Goal: Information Seeking & Learning: Compare options

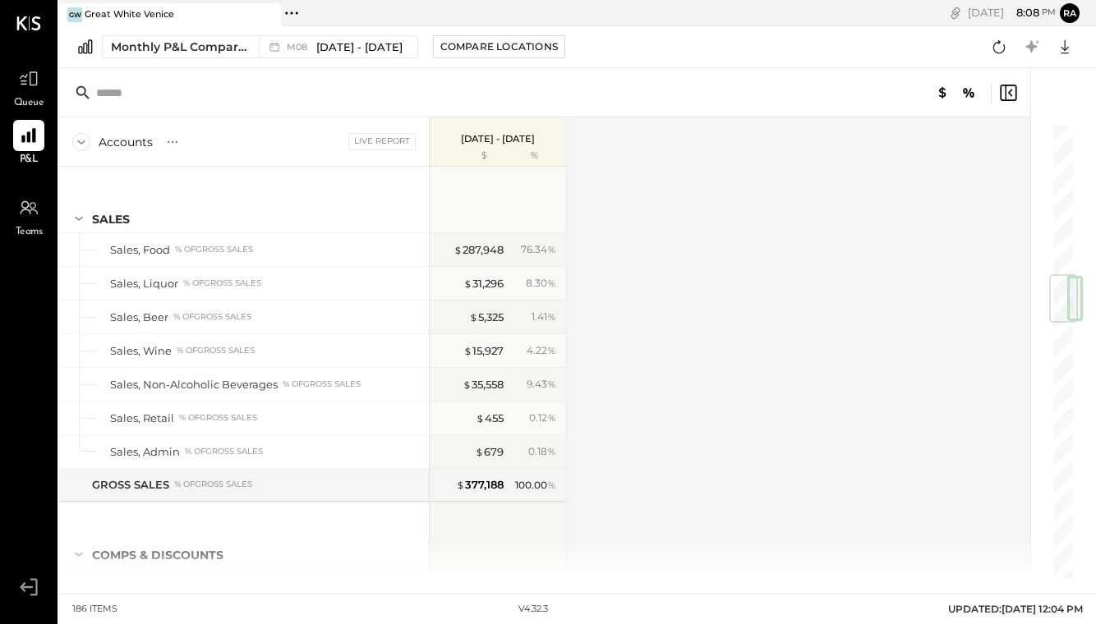
scroll to position [850, 0]
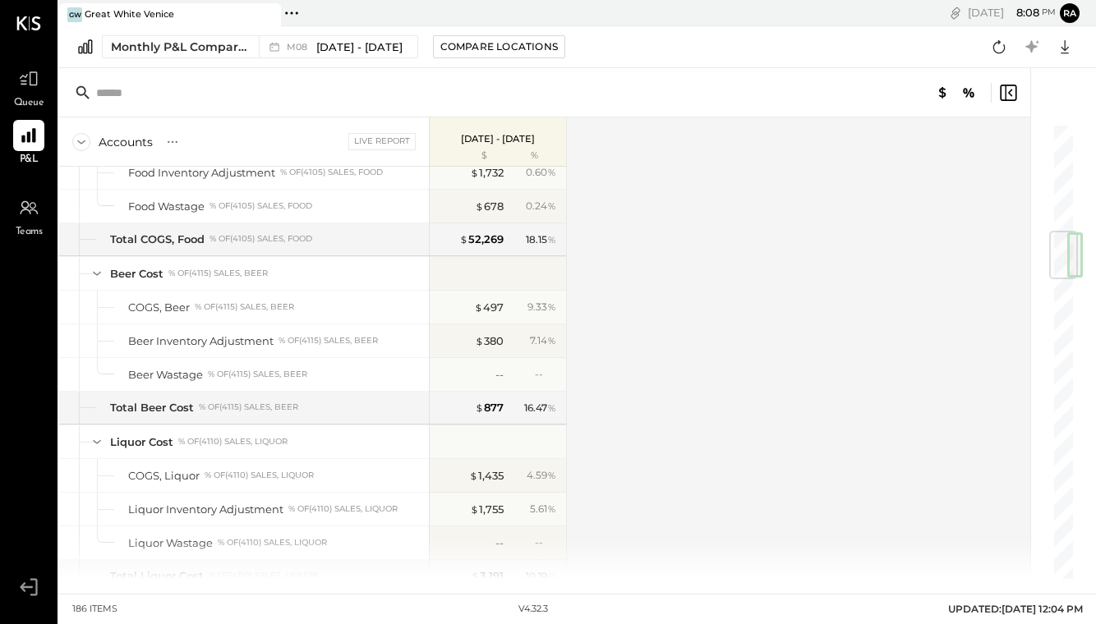
drag, startPoint x: 0, startPoint y: 0, endPoint x: 27, endPoint y: 99, distance: 103.0
click at [27, 99] on span "Queue" at bounding box center [29, 103] width 30 height 15
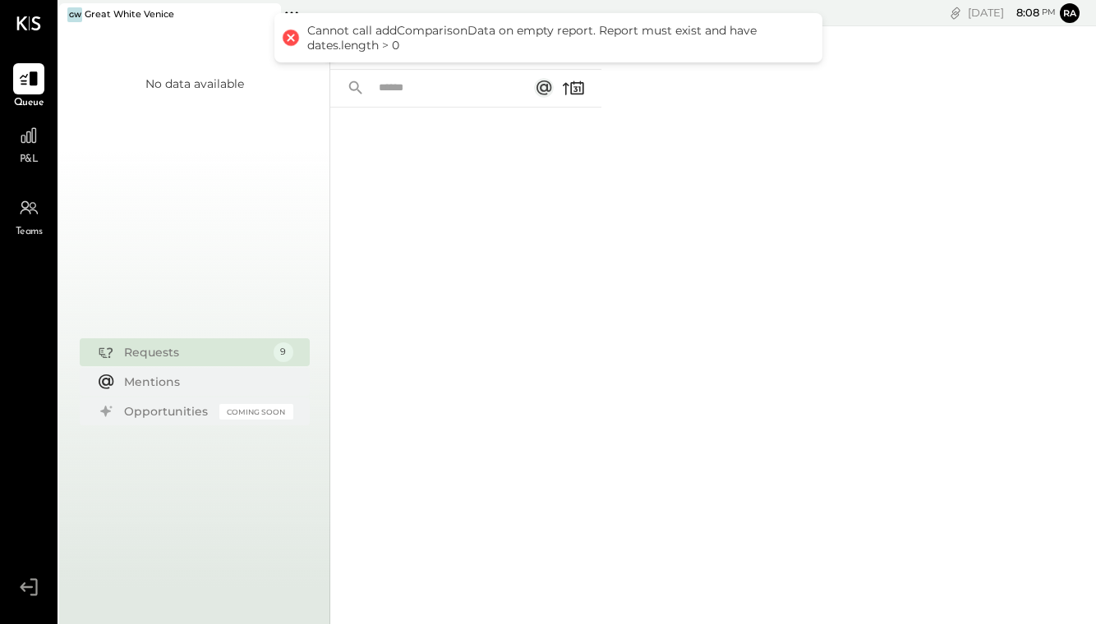
click at [26, 143] on icon at bounding box center [29, 136] width 20 height 20
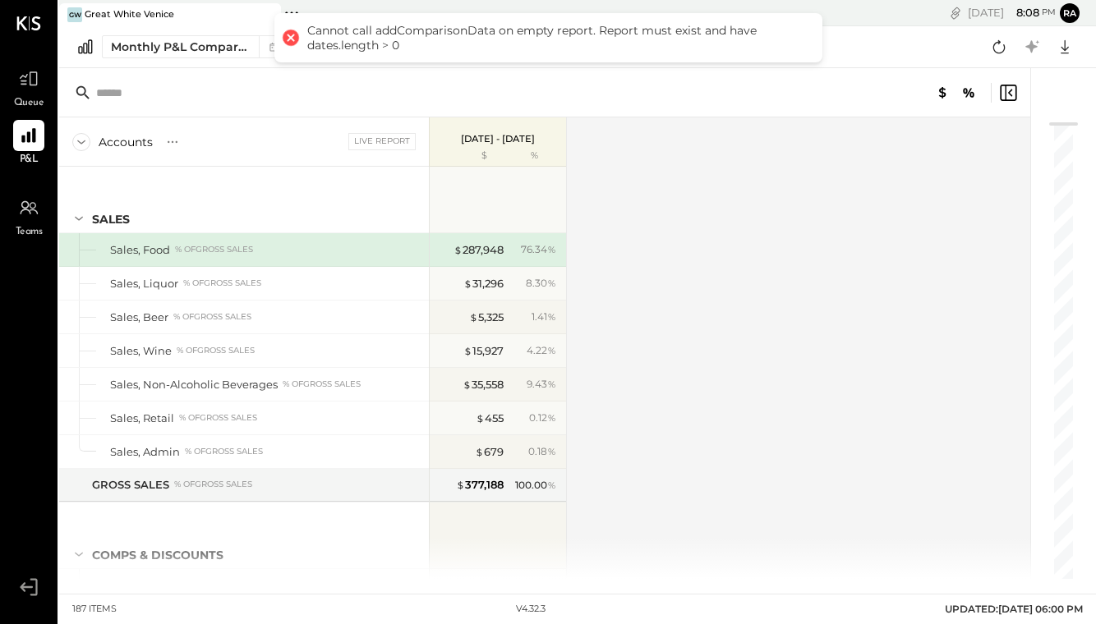
click at [286, 43] on div at bounding box center [289, 37] width 23 height 23
drag, startPoint x: 27, startPoint y: 99, endPoint x: 289, endPoint y: 114, distance: 262.4
click at [289, 114] on div at bounding box center [544, 92] width 971 height 49
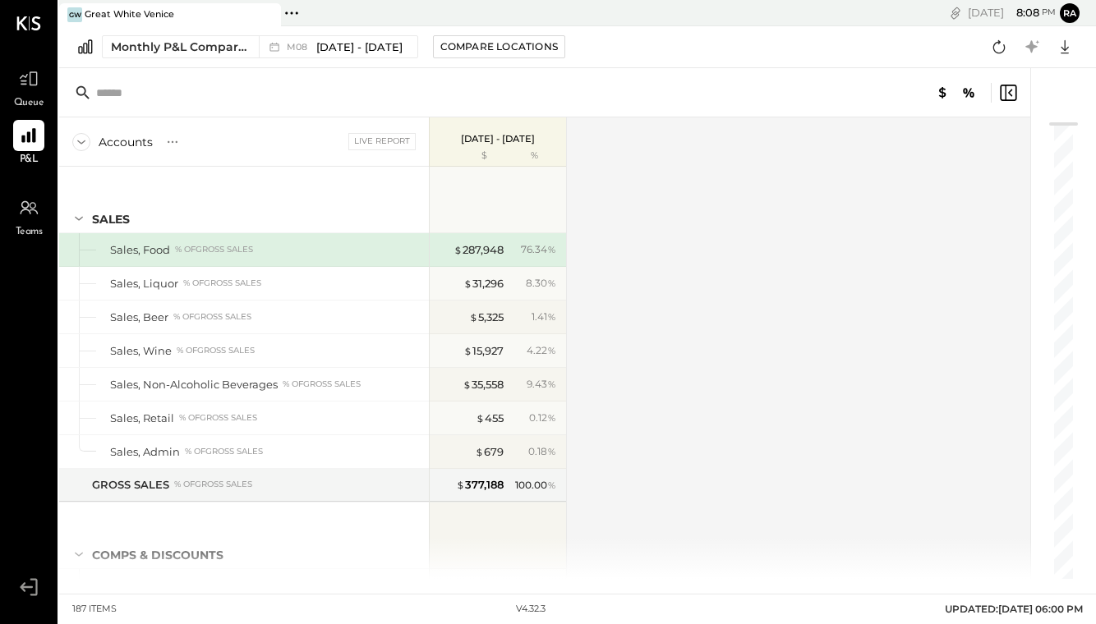
click at [350, 42] on span "[DATE] - [DATE]" at bounding box center [359, 47] width 86 height 16
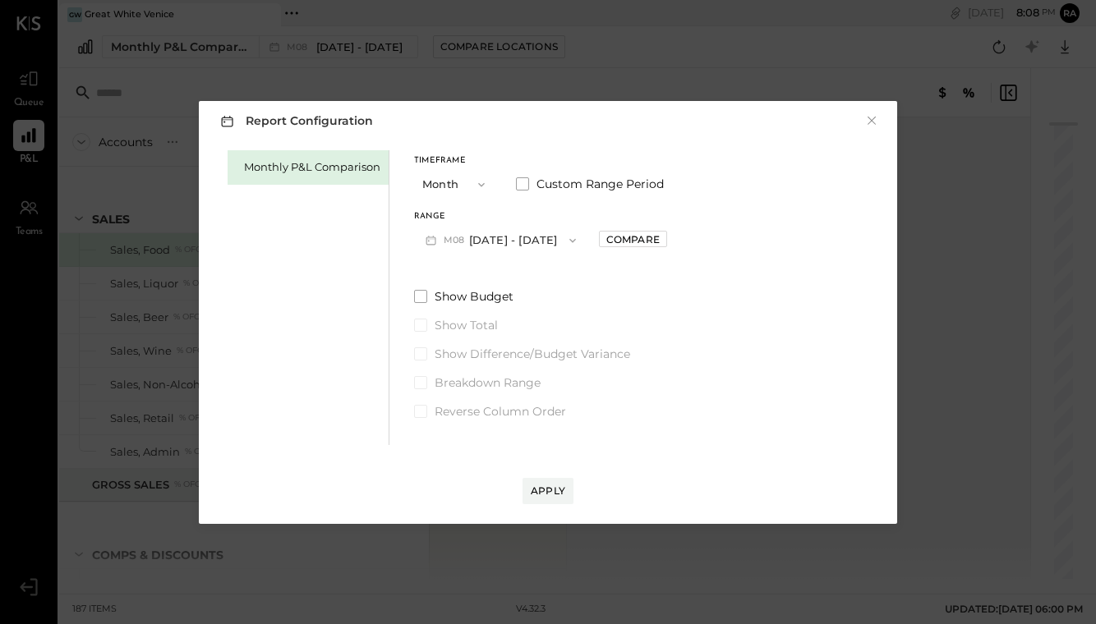
drag, startPoint x: 289, startPoint y: 114, endPoint x: 492, endPoint y: 241, distance: 239.5
click at [492, 241] on button "M08 [DATE] - [DATE]" at bounding box center [500, 240] width 173 height 30
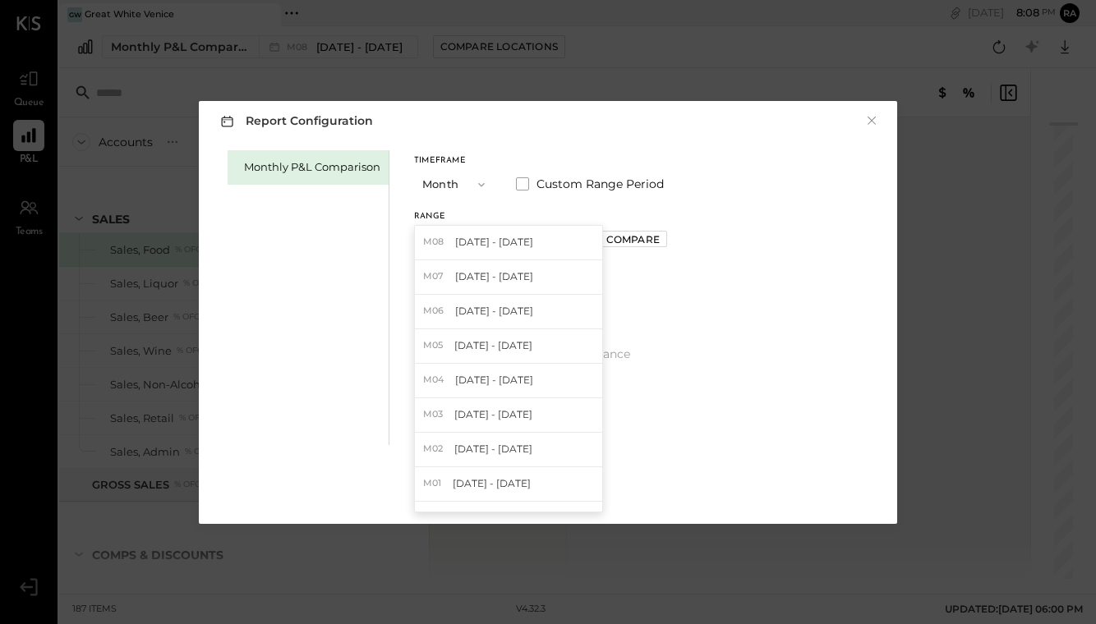
click at [478, 277] on span "[DATE] - [DATE]" at bounding box center [494, 276] width 78 height 14
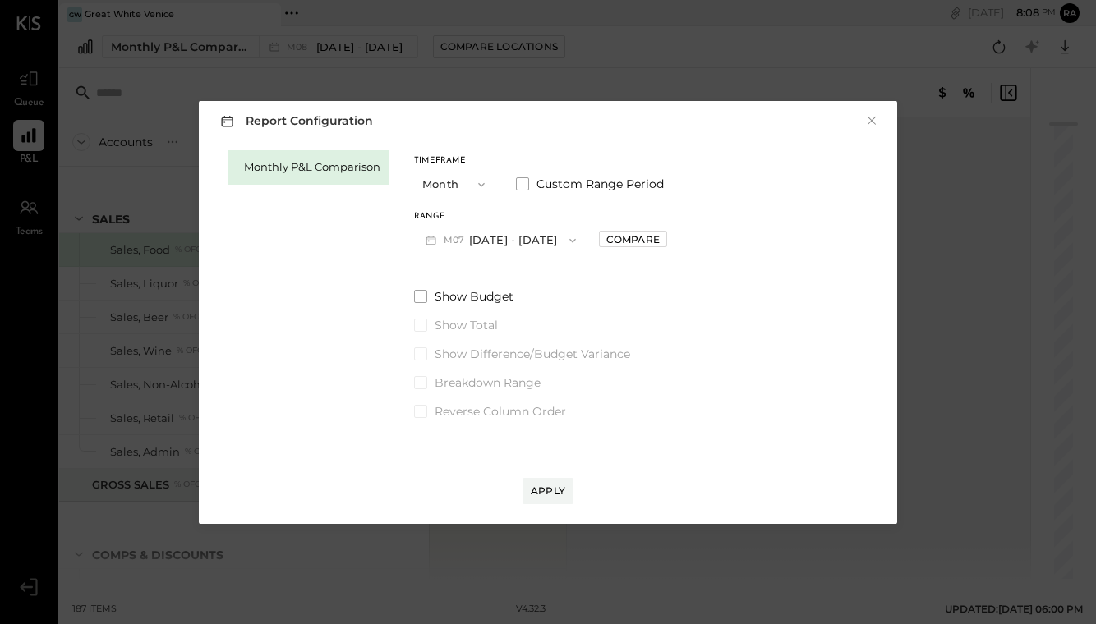
click at [606, 246] on div "Compare" at bounding box center [632, 239] width 53 height 14
drag, startPoint x: 492, startPoint y: 241, endPoint x: 554, endPoint y: 491, distance: 257.2
click at [554, 491] on div "Apply" at bounding box center [548, 491] width 34 height 14
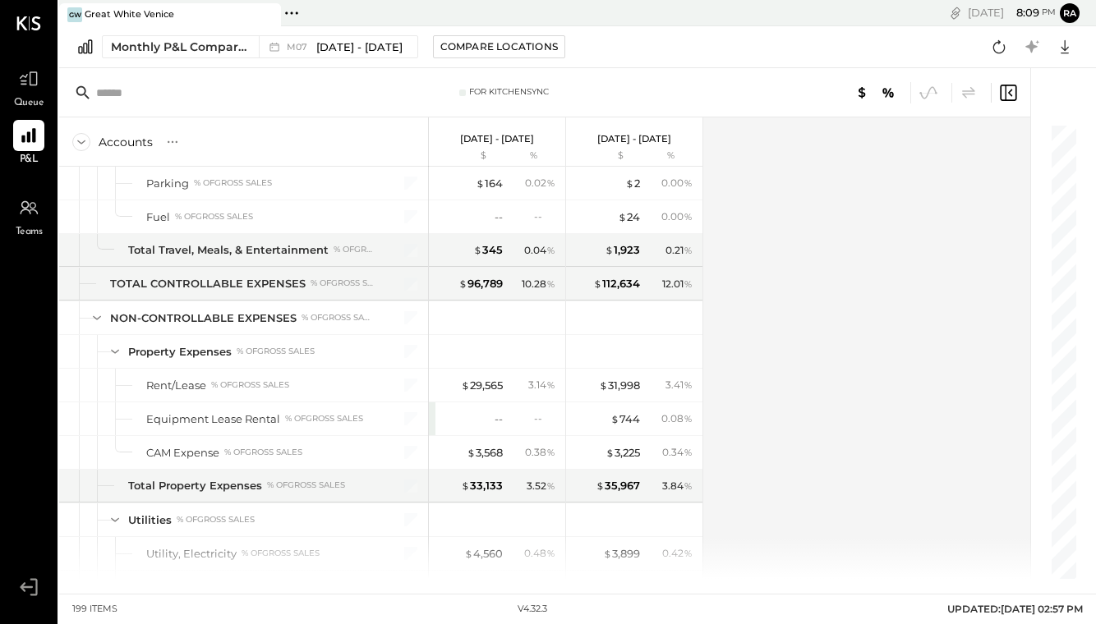
scroll to position [4664, 0]
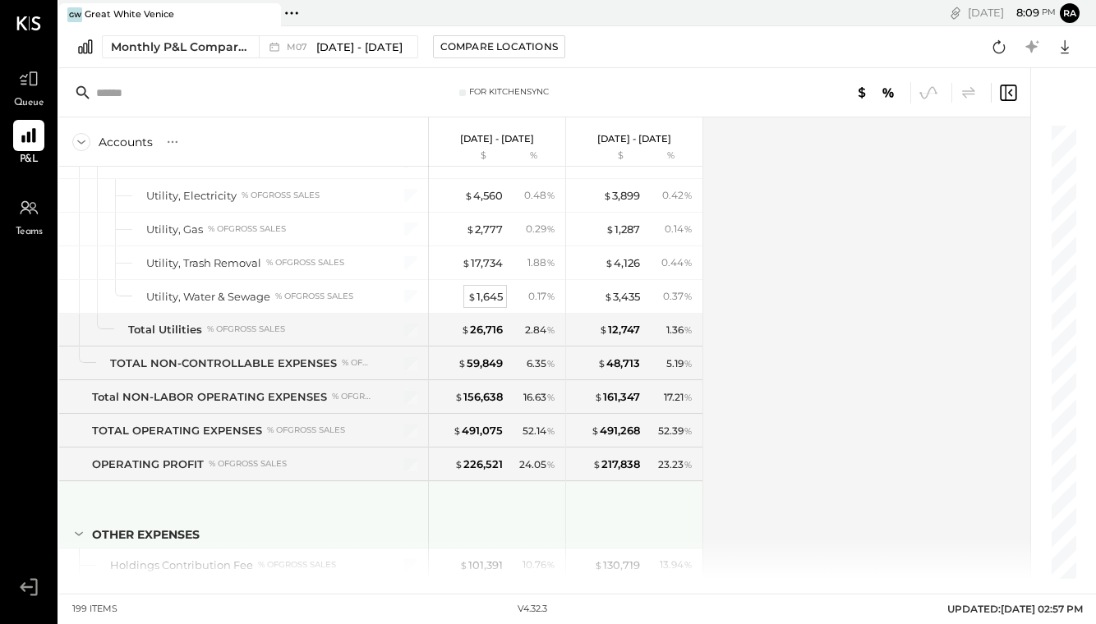
drag, startPoint x: 554, startPoint y: 491, endPoint x: 491, endPoint y: 301, distance: 200.5
click at [491, 301] on div "$ 1,645" at bounding box center [484, 297] width 35 height 16
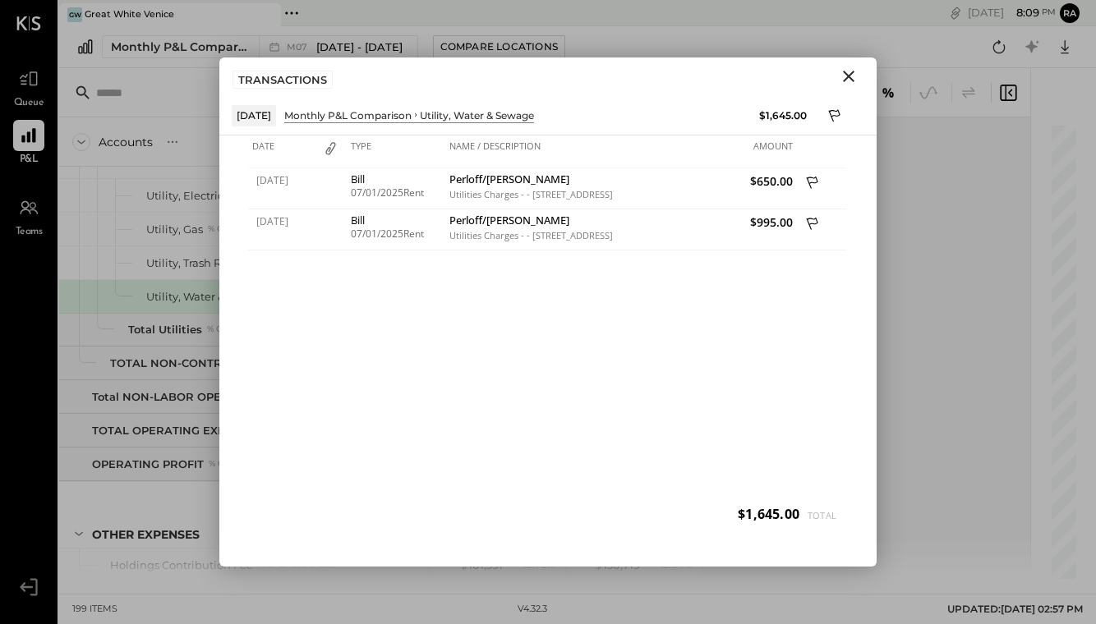
drag, startPoint x: 491, startPoint y: 301, endPoint x: 850, endPoint y: 73, distance: 424.9
click at [850, 73] on icon "Close" at bounding box center [849, 77] width 20 height 20
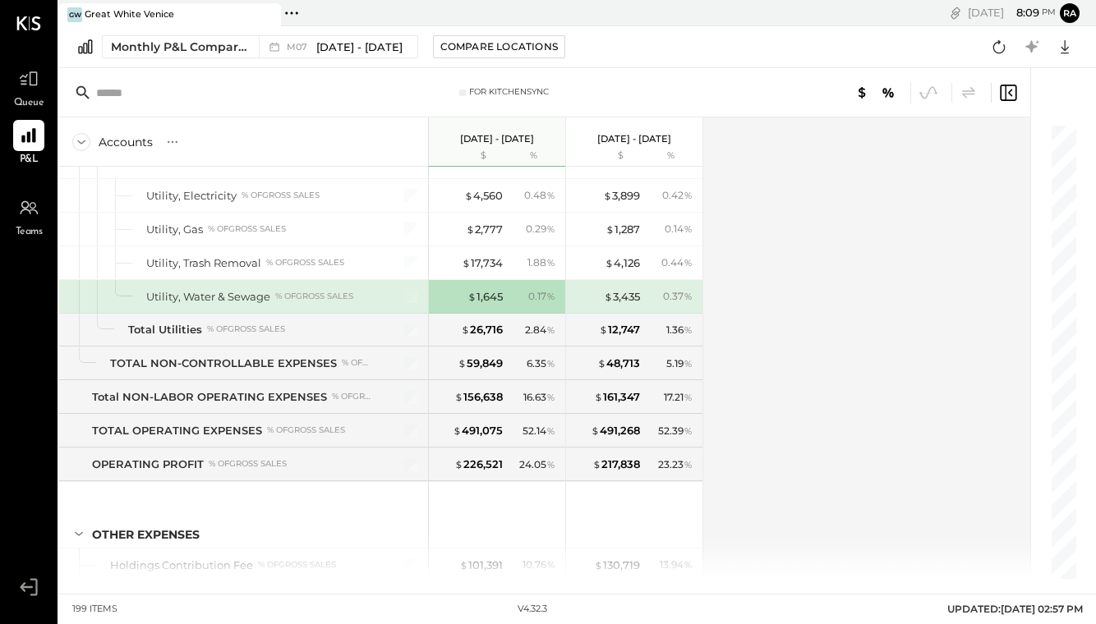
click at [636, 293] on div "$ 3,435" at bounding box center [622, 297] width 36 height 16
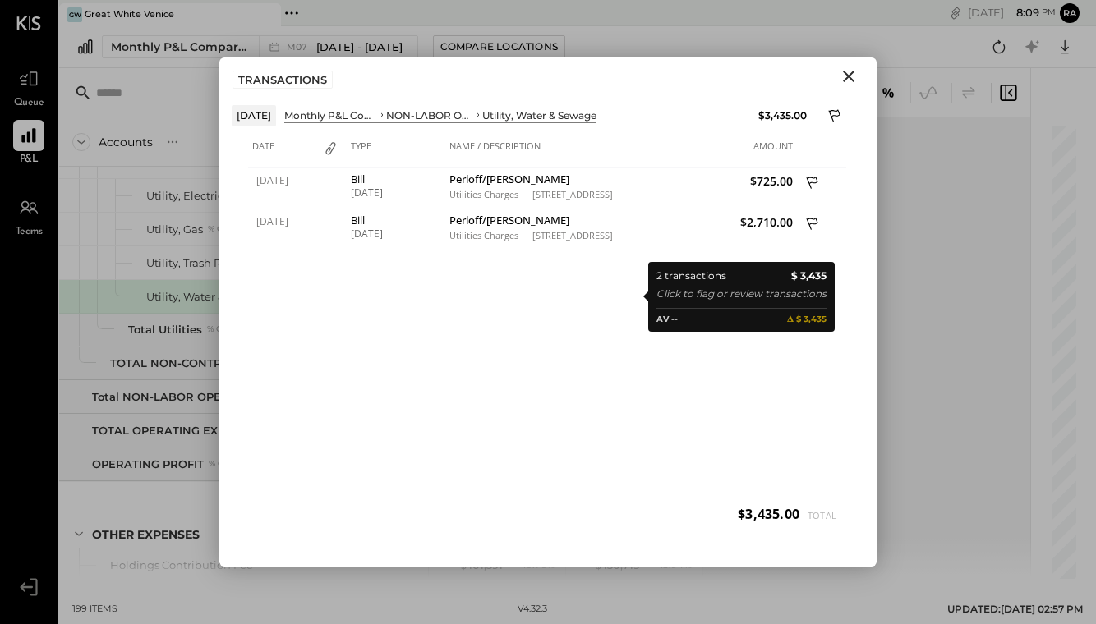
click at [847, 79] on icon "Close" at bounding box center [849, 77] width 20 height 20
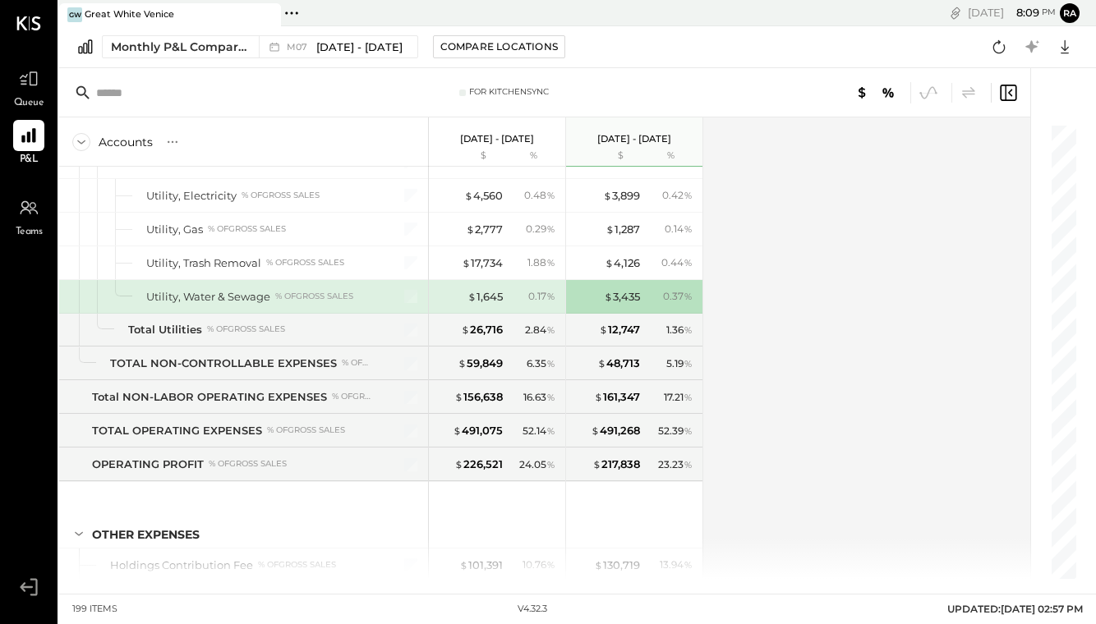
click at [479, 301] on div "$ 1,645" at bounding box center [484, 297] width 35 height 16
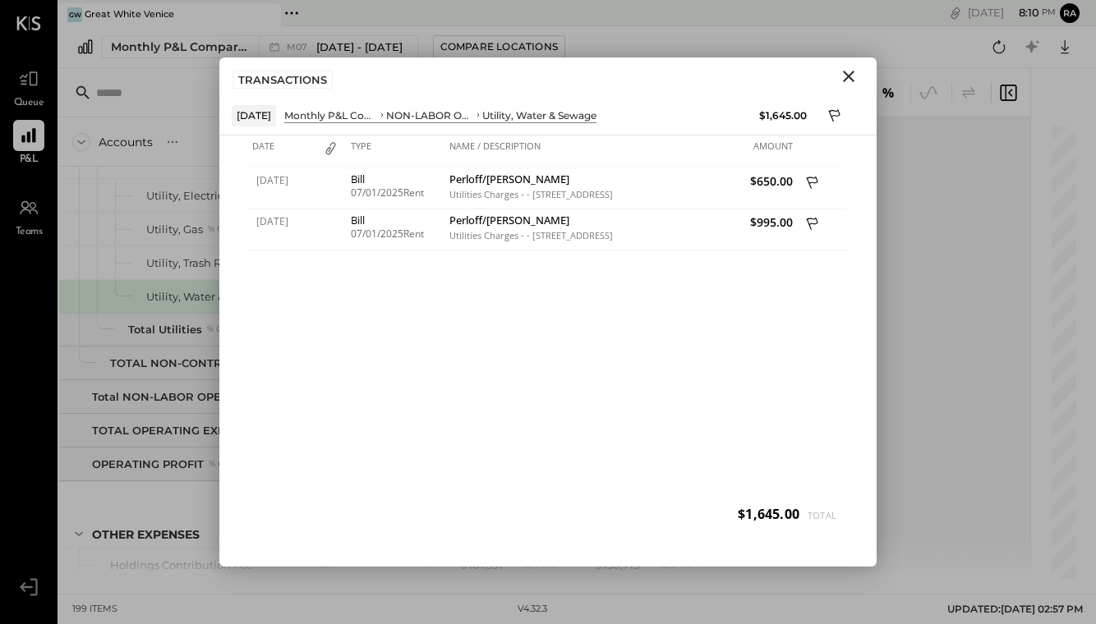
click at [847, 77] on icon "Close" at bounding box center [848, 76] width 11 height 11
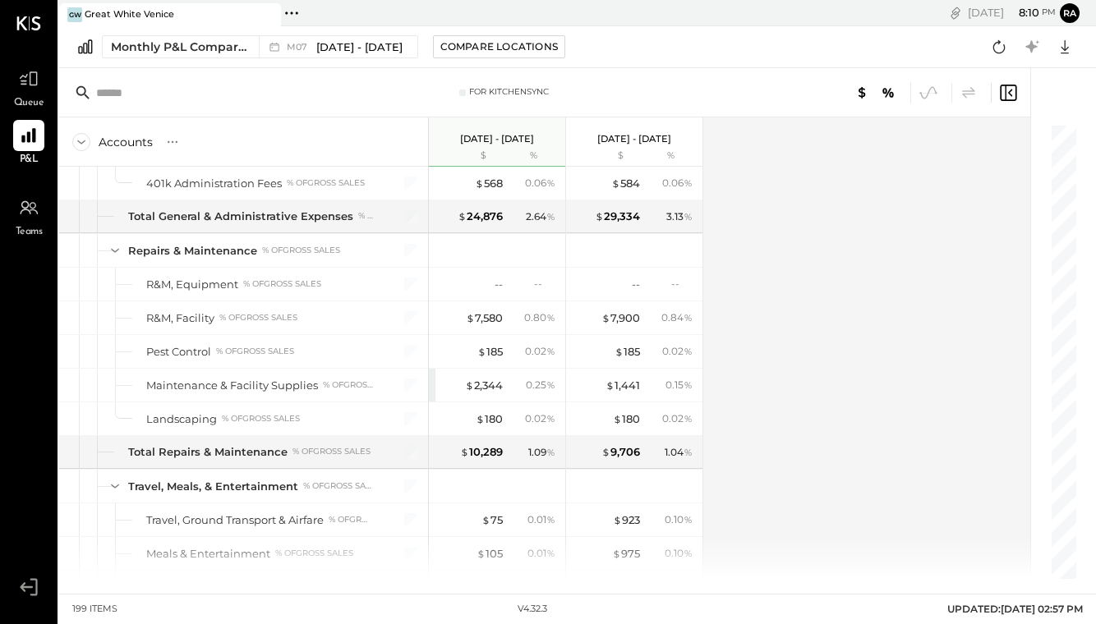
scroll to position [3900, 0]
drag, startPoint x: 850, startPoint y: 73, endPoint x: 483, endPoint y: 385, distance: 481.9
click at [483, 385] on div "$ 2,344" at bounding box center [484, 387] width 38 height 16
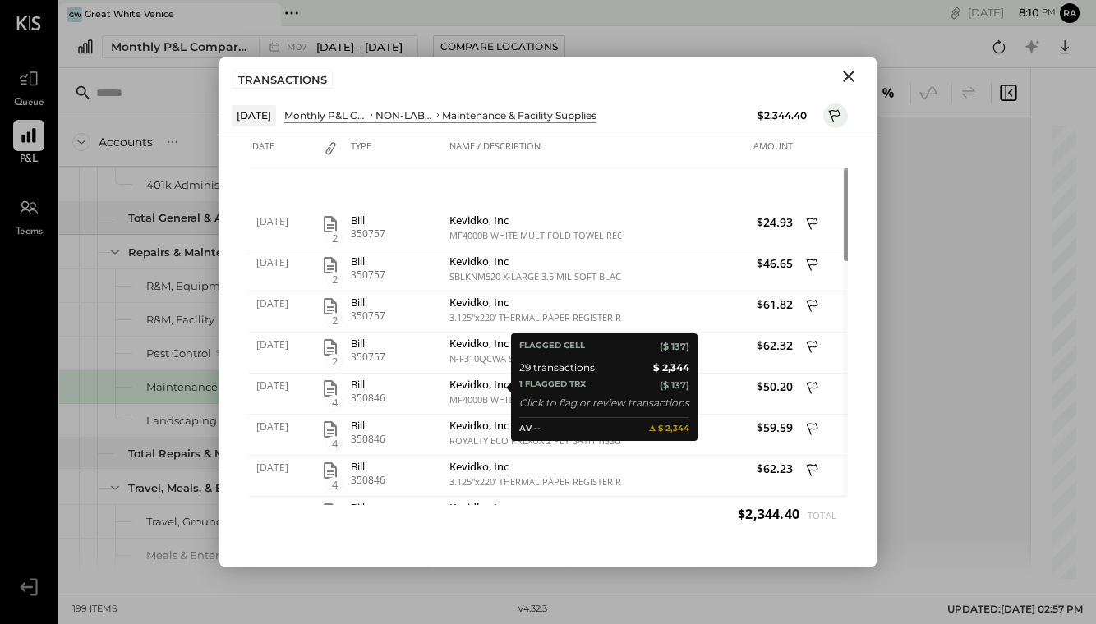
click at [35, 90] on div at bounding box center [28, 78] width 31 height 31
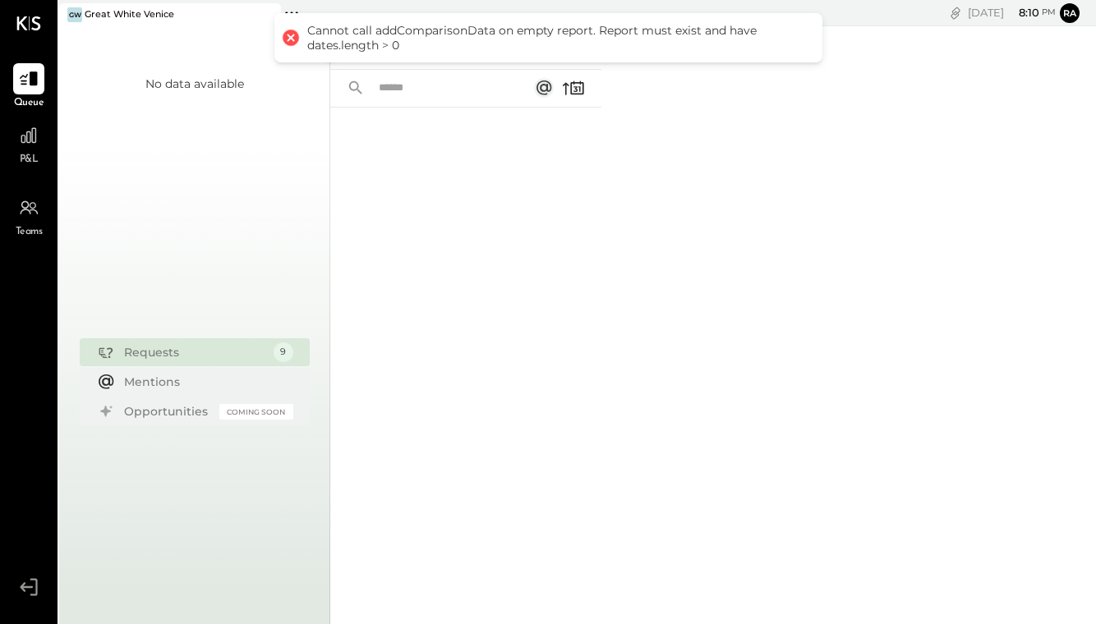
click at [411, 256] on div at bounding box center [465, 344] width 271 height 472
drag, startPoint x: 411, startPoint y: 256, endPoint x: 296, endPoint y: 31, distance: 252.7
click at [296, 31] on div at bounding box center [291, 38] width 16 height 16
click at [505, 370] on div at bounding box center [465, 344] width 271 height 472
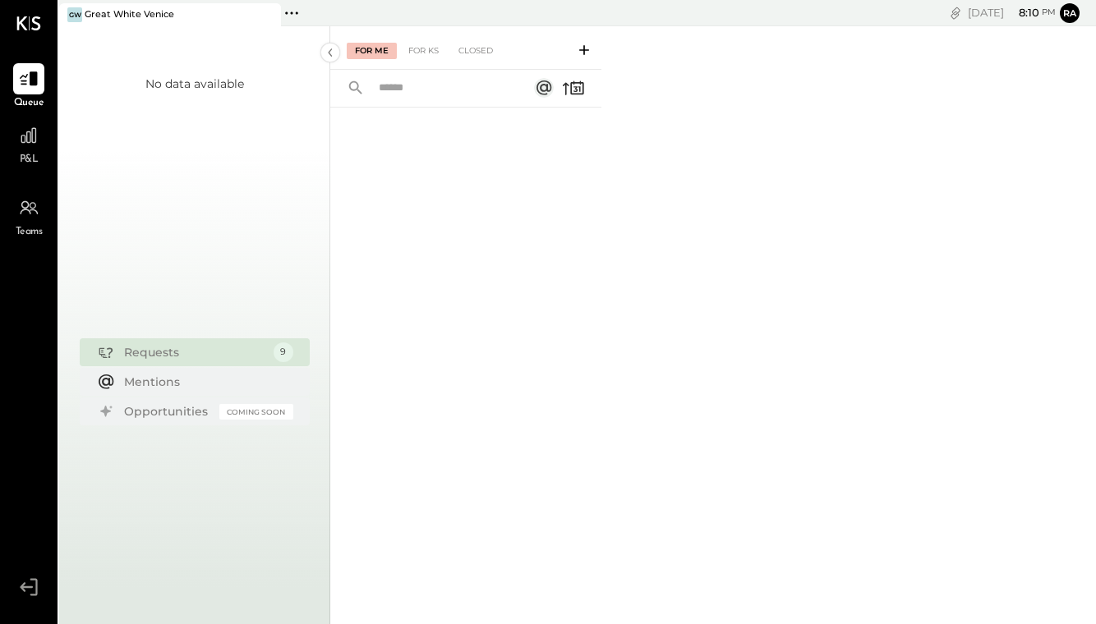
click at [421, 48] on div "For KS" at bounding box center [423, 51] width 47 height 16
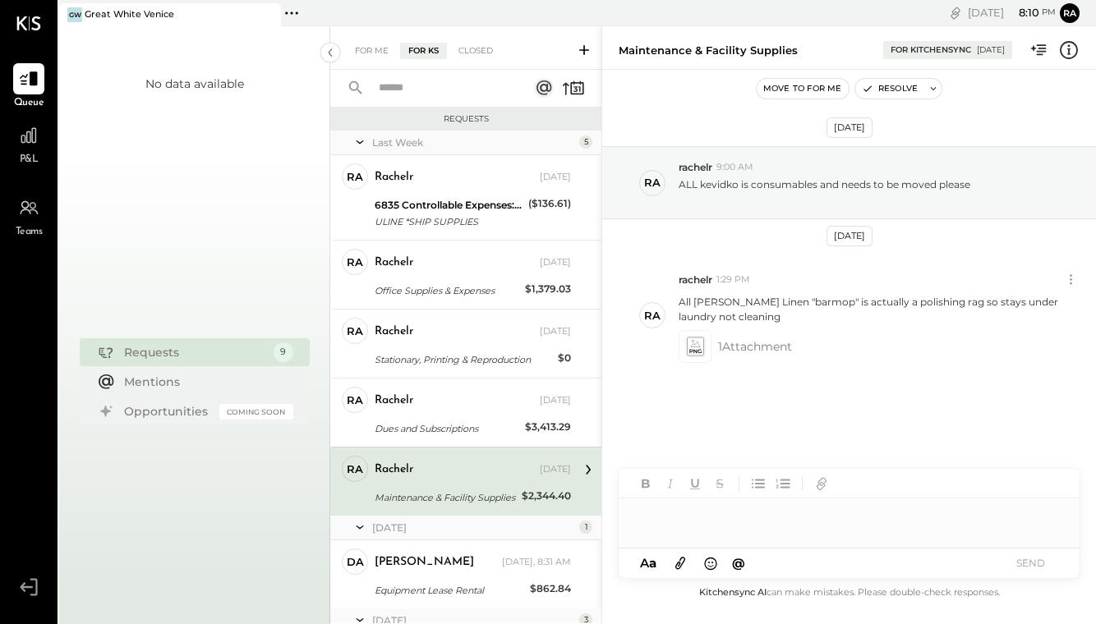
scroll to position [115, 0]
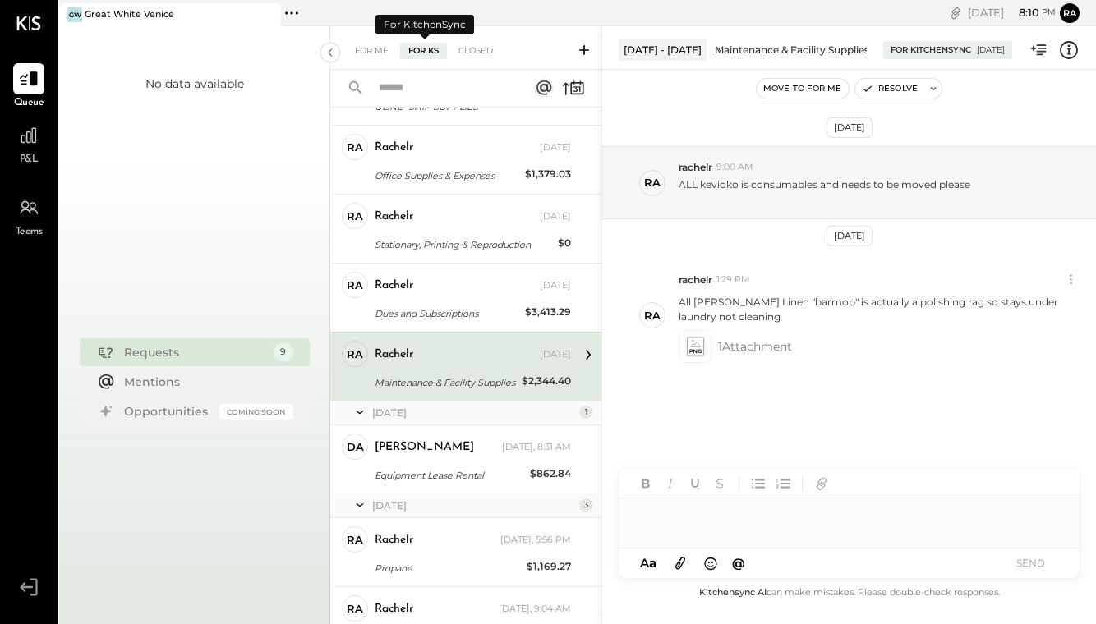
click at [30, 142] on icon at bounding box center [29, 136] width 16 height 16
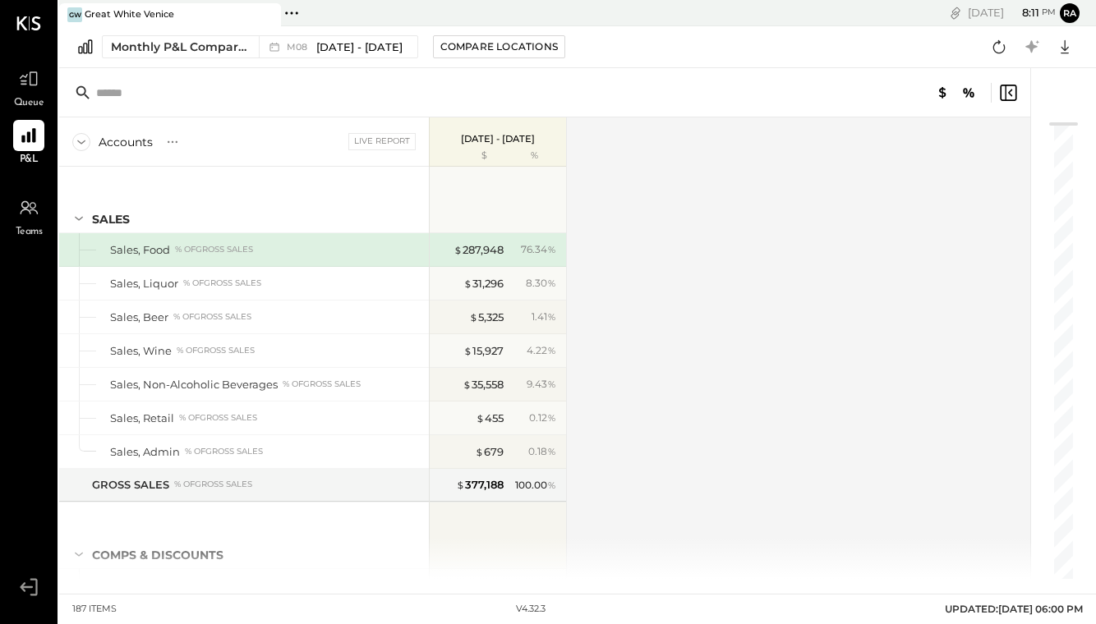
click at [382, 34] on div "Monthly P&L Comparison M08 [DATE] - [DATE] Compare Locations Google Sheets Excel" at bounding box center [577, 47] width 1036 height 42
drag, startPoint x: 296, startPoint y: 31, endPoint x: 380, endPoint y: 48, distance: 85.4
click at [380, 48] on span "[DATE] - [DATE]" at bounding box center [359, 47] width 86 height 16
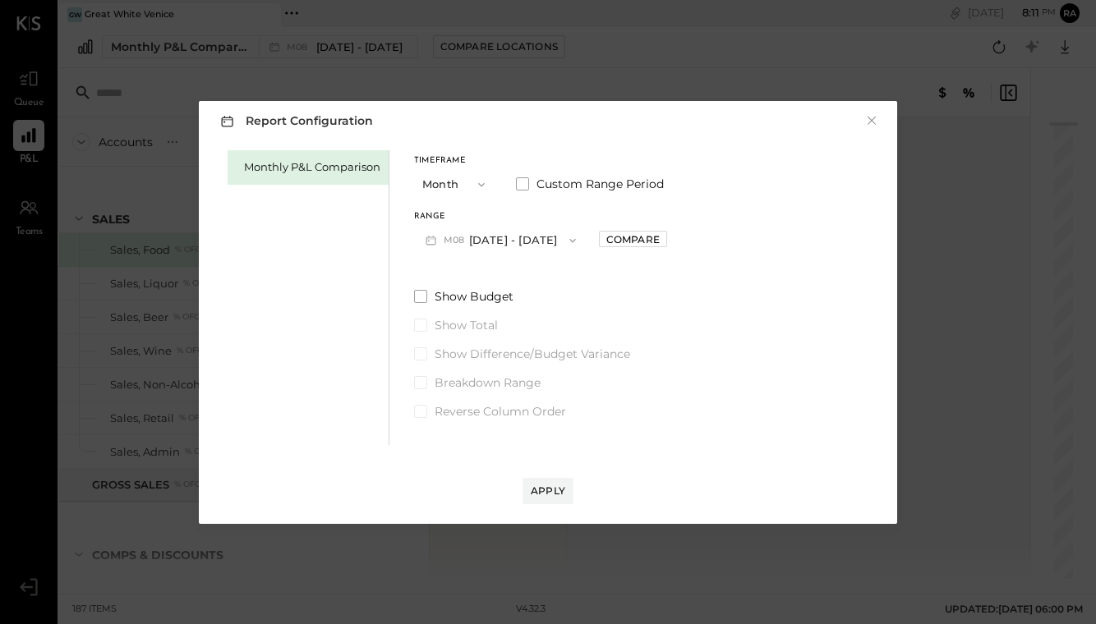
drag, startPoint x: 380, startPoint y: 48, endPoint x: 479, endPoint y: 239, distance: 215.3
click at [479, 239] on button "M08 [DATE] - [DATE]" at bounding box center [500, 240] width 173 height 30
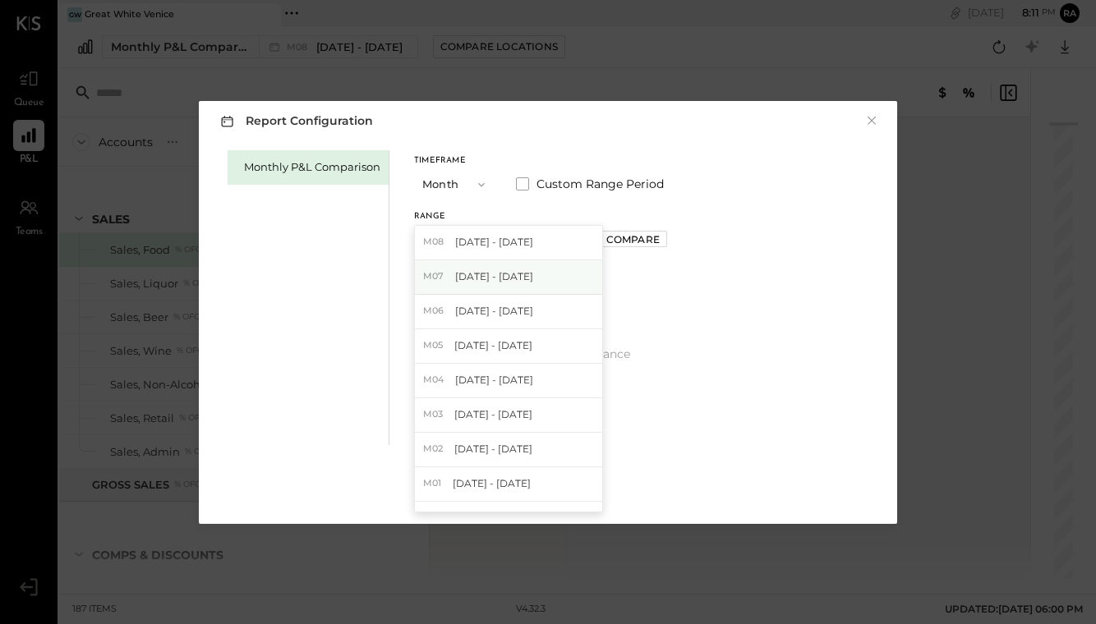
drag, startPoint x: 479, startPoint y: 239, endPoint x: 480, endPoint y: 277, distance: 37.8
click at [480, 277] on span "[DATE] - [DATE]" at bounding box center [494, 276] width 78 height 14
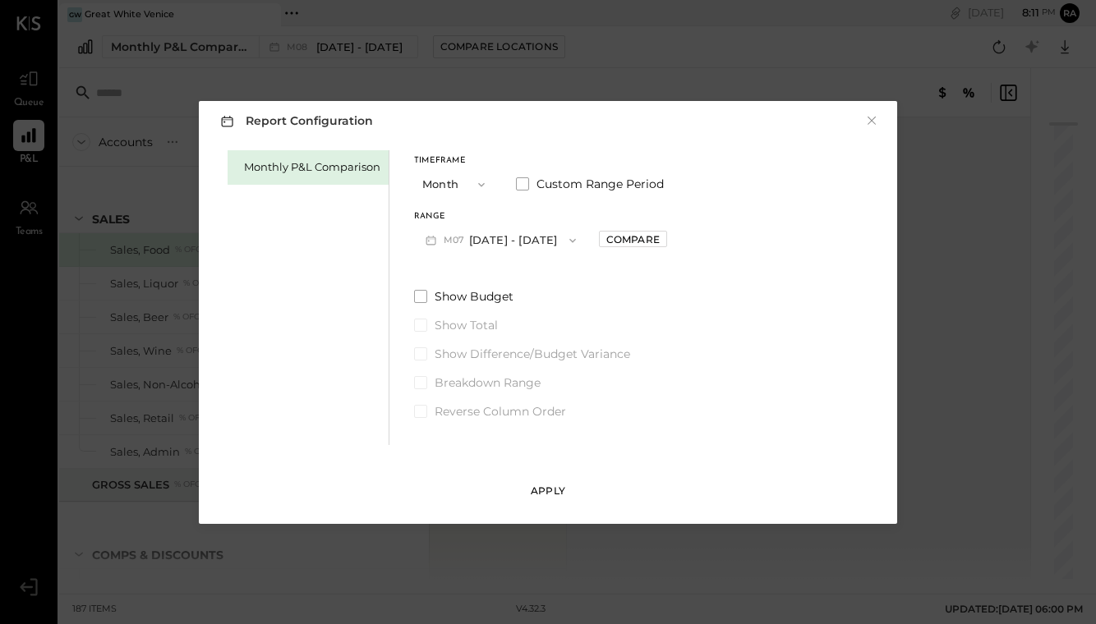
drag, startPoint x: 480, startPoint y: 277, endPoint x: 540, endPoint y: 495, distance: 226.8
click at [540, 495] on div "Apply" at bounding box center [548, 491] width 34 height 14
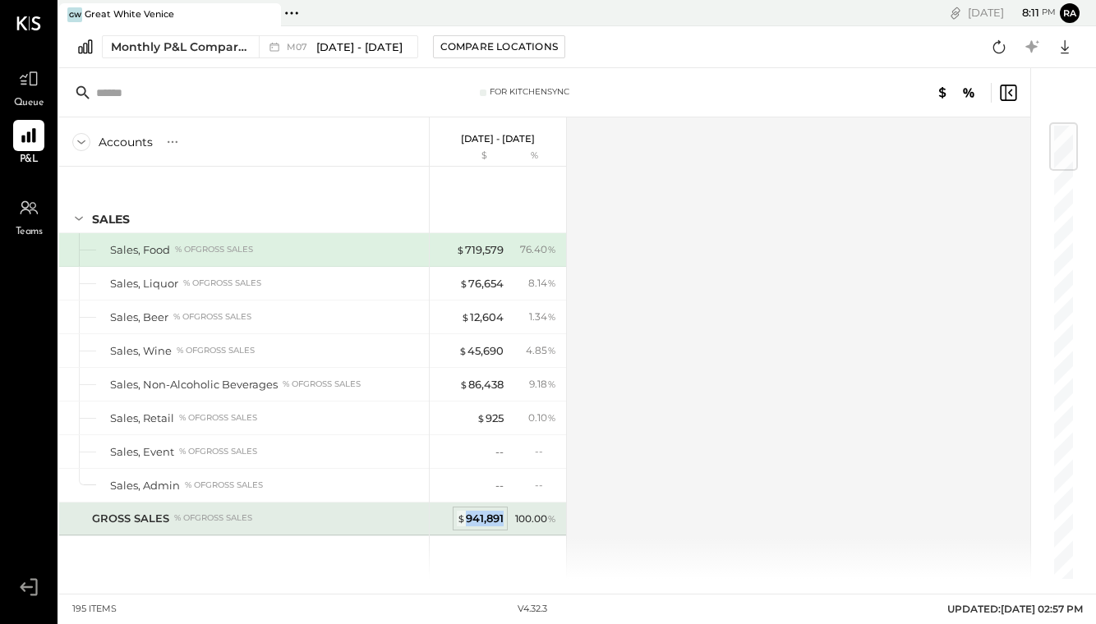
drag, startPoint x: 540, startPoint y: 495, endPoint x: 466, endPoint y: 522, distance: 79.2
click at [466, 522] on div "$ 941,891 100.00 %" at bounding box center [499, 519] width 123 height 33
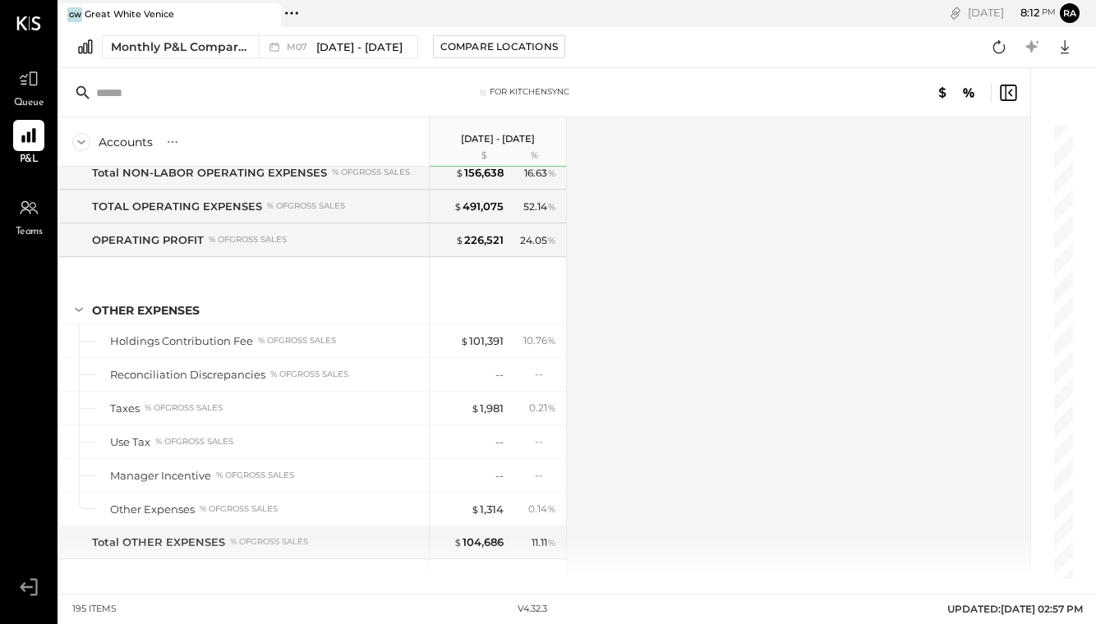
scroll to position [4783, 0]
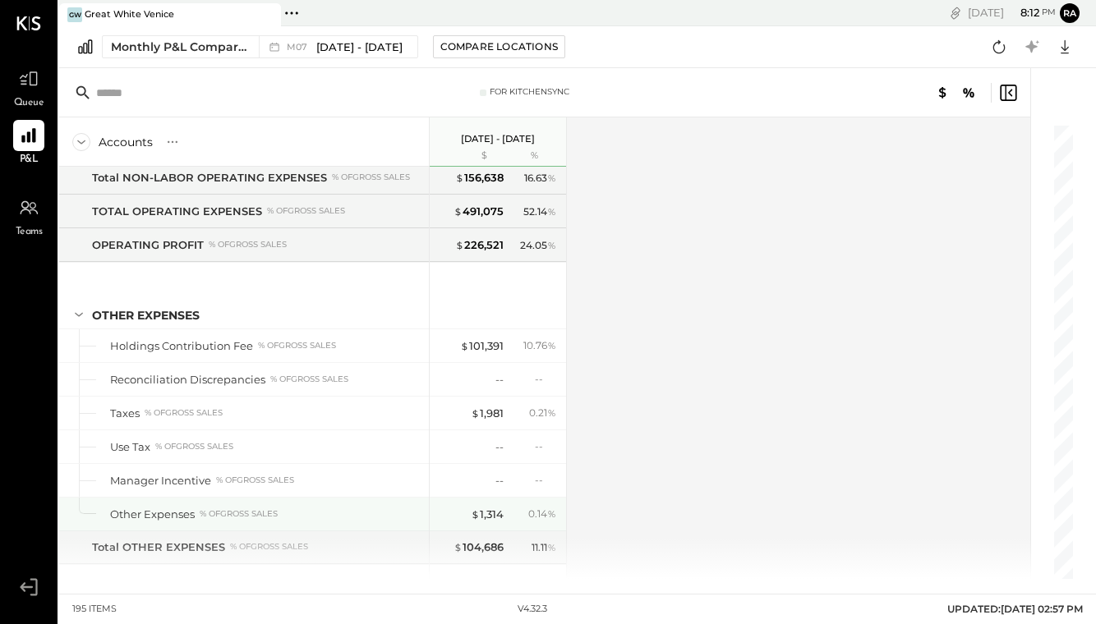
click at [644, 257] on div "Accounts S % GL [DATE] - [DATE] $ % SALES Sales, Food % of GROSS SALES Sales, L…" at bounding box center [545, 348] width 973 height 462
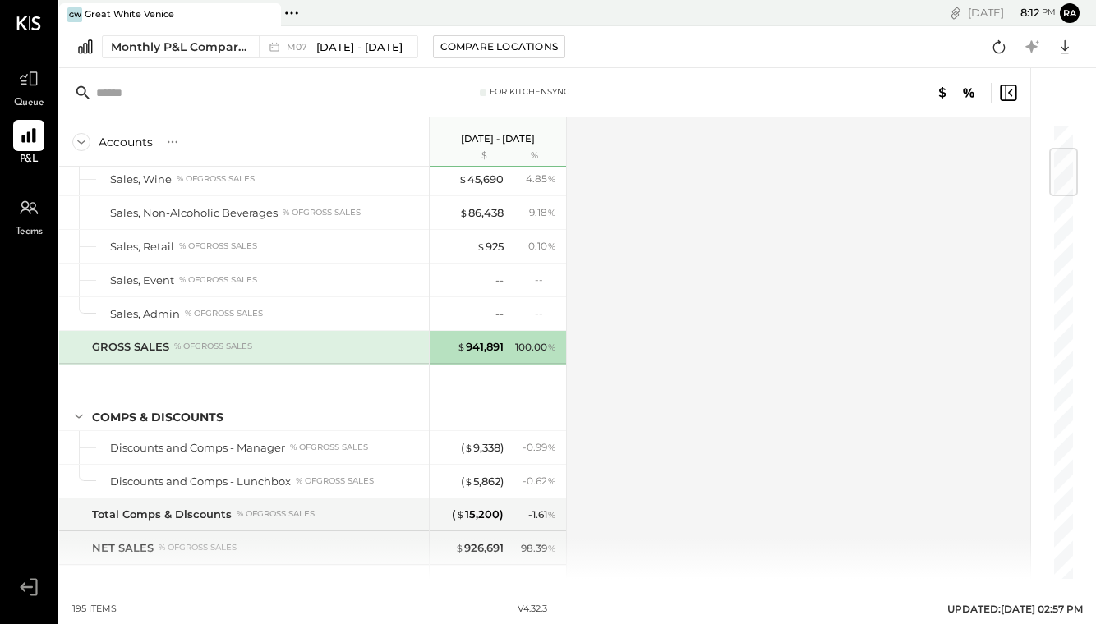
scroll to position [300, 0]
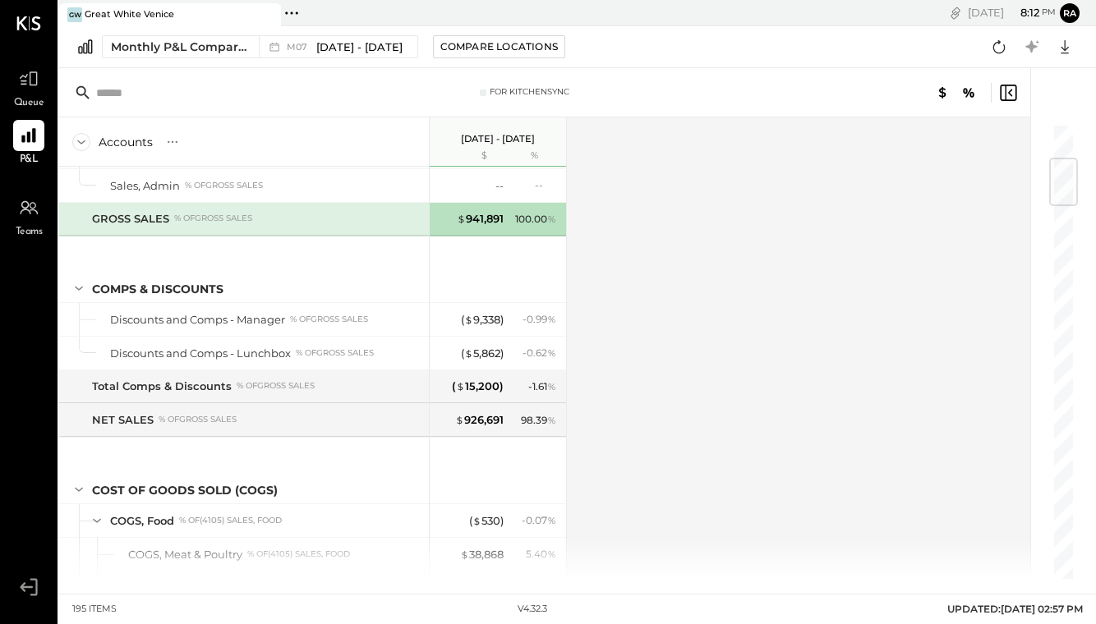
click at [732, 172] on div "Accounts S % GL [DATE] - [DATE] $ % SALES Sales, Food % of GROSS SALES Sales, L…" at bounding box center [545, 348] width 973 height 462
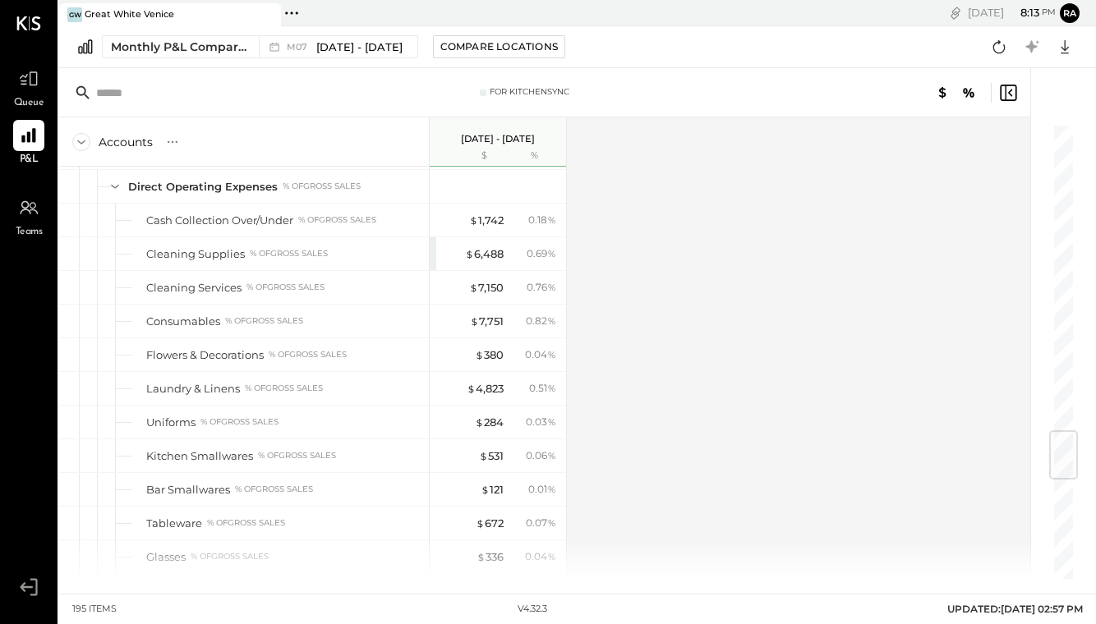
scroll to position [2613, 0]
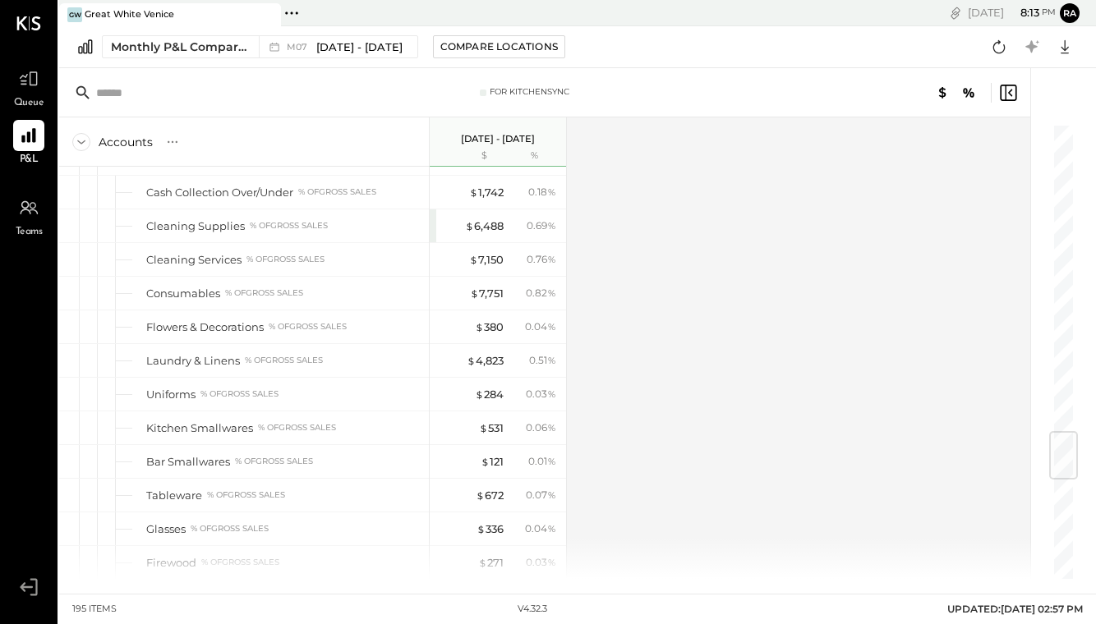
click at [368, 49] on span "[DATE] - [DATE]" at bounding box center [359, 47] width 86 height 16
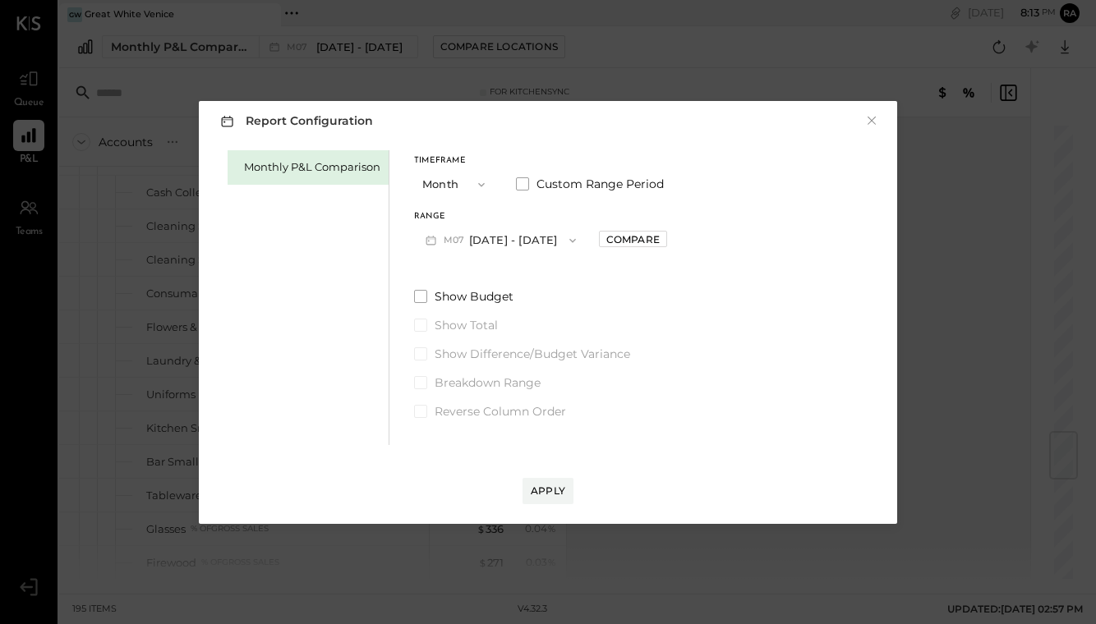
click at [612, 242] on div "Compare" at bounding box center [632, 239] width 53 height 14
drag, startPoint x: 466, startPoint y: 522, endPoint x: 656, endPoint y: 241, distance: 339.4
click at [667, 241] on icon "button" at bounding box center [669, 240] width 4 height 9
type input "*"
drag, startPoint x: 656, startPoint y: 241, endPoint x: 562, endPoint y: 491, distance: 267.7
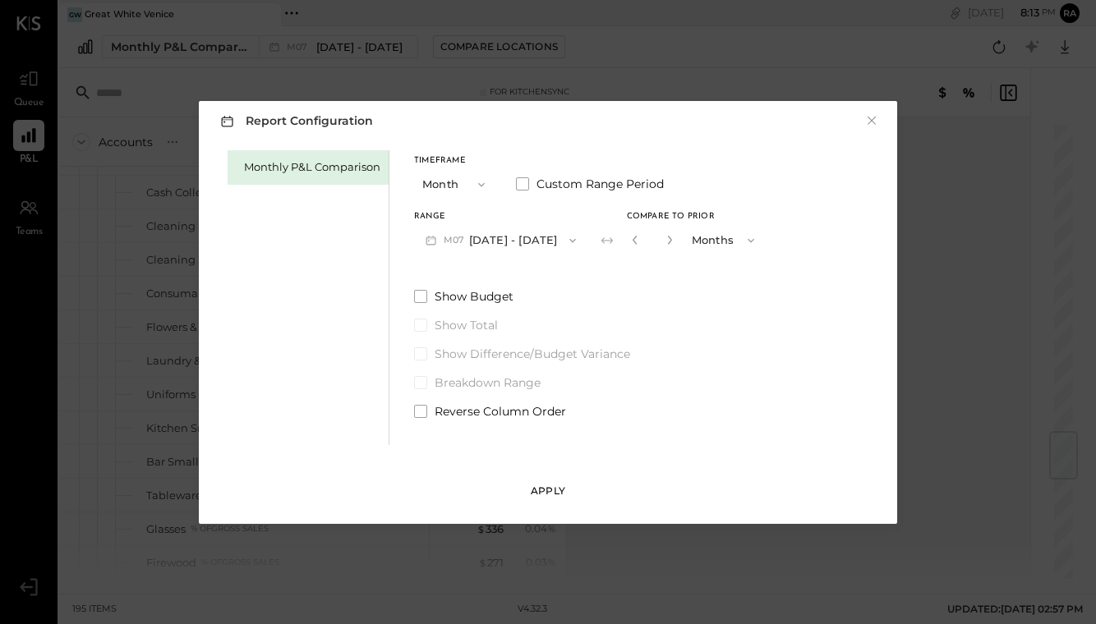
click at [562, 491] on div "Apply" at bounding box center [548, 491] width 34 height 14
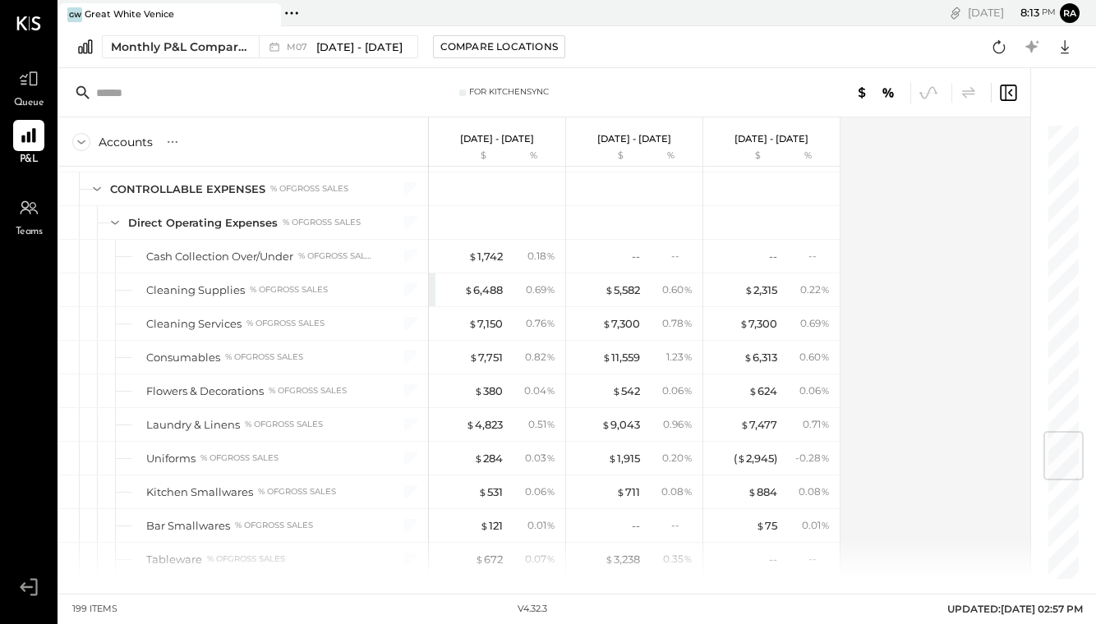
scroll to position [2618, 0]
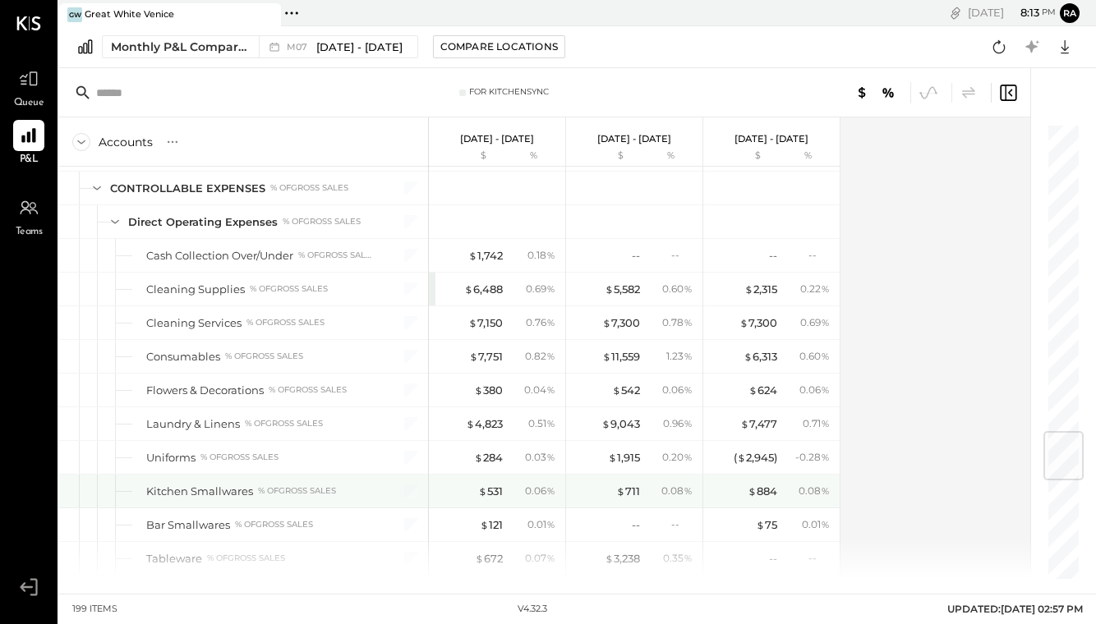
click at [631, 360] on div "$ 11,559" at bounding box center [621, 357] width 38 height 16
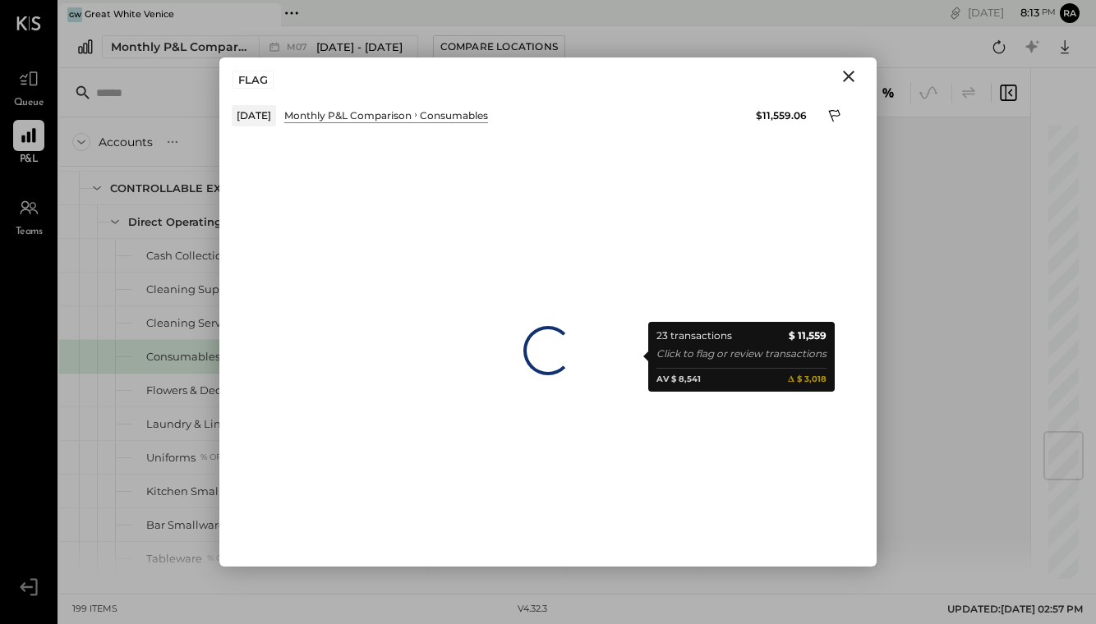
click at [847, 81] on icon "Close" at bounding box center [849, 77] width 20 height 20
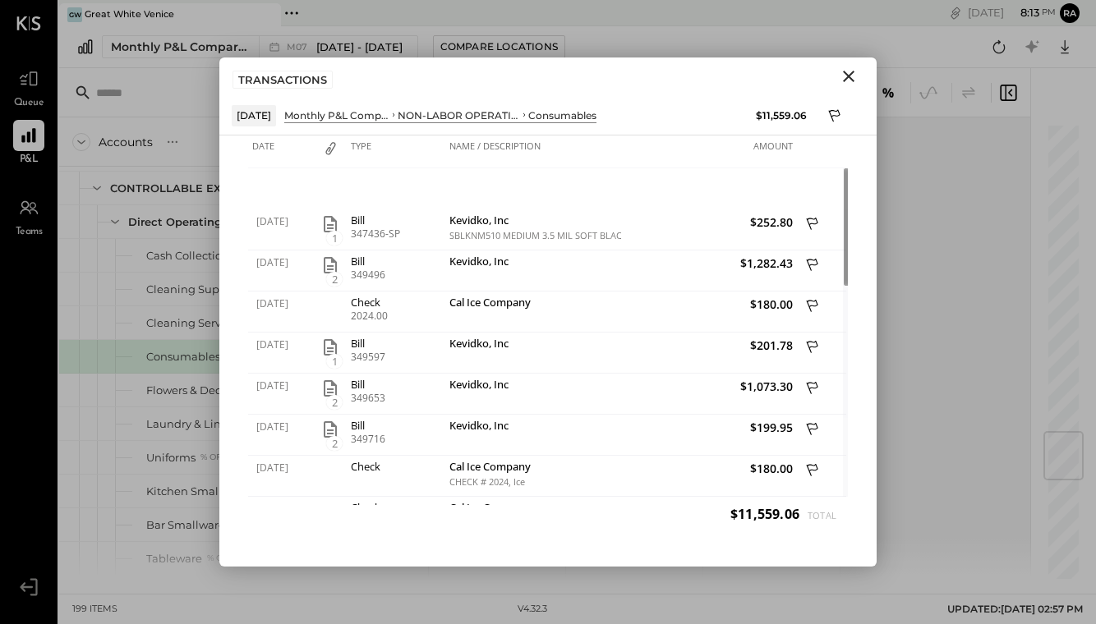
click at [850, 69] on icon "Close" at bounding box center [849, 77] width 20 height 20
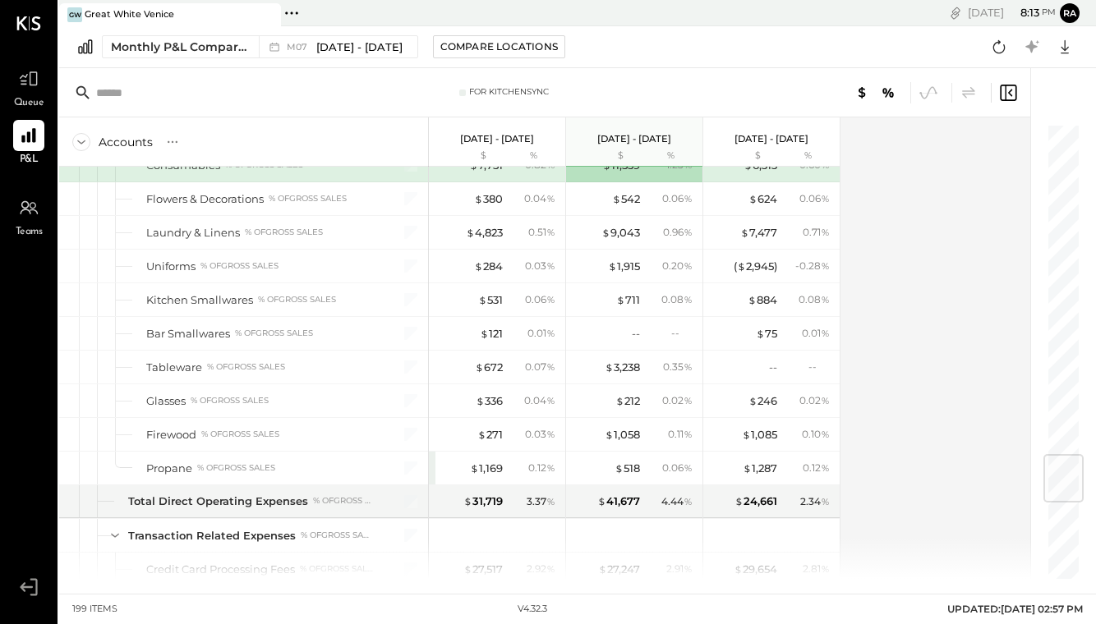
scroll to position [2808, 0]
